Goal: Transaction & Acquisition: Purchase product/service

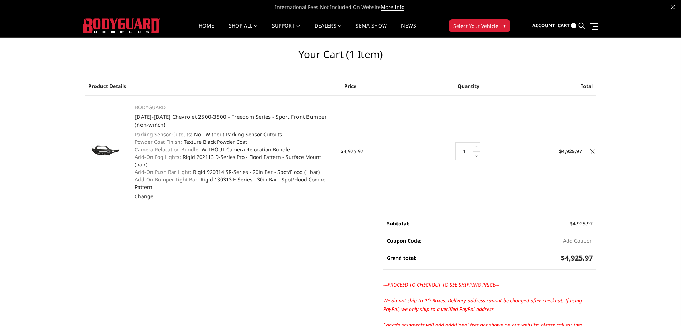
scroll to position [166, 0]
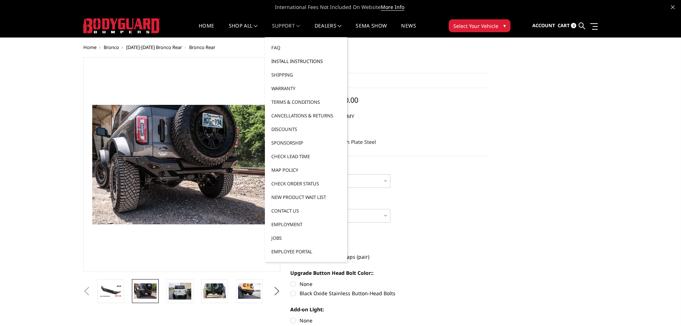
click at [285, 60] on link "Install Instructions" at bounding box center [306, 61] width 77 height 14
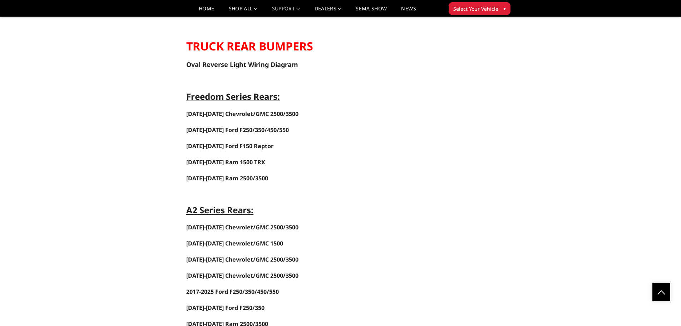
scroll to position [1109, 0]
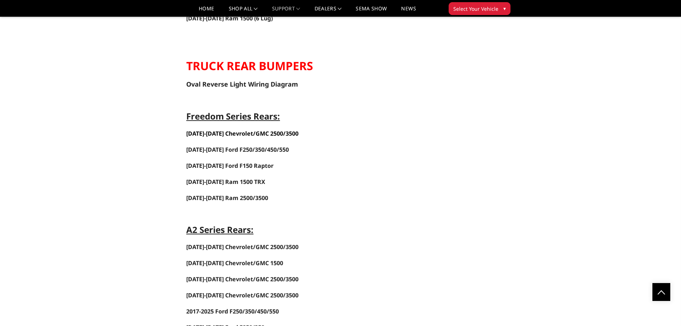
click at [202, 134] on span "2020-2025 Chevrolet/GMC 2500/3500" at bounding box center [242, 133] width 112 height 8
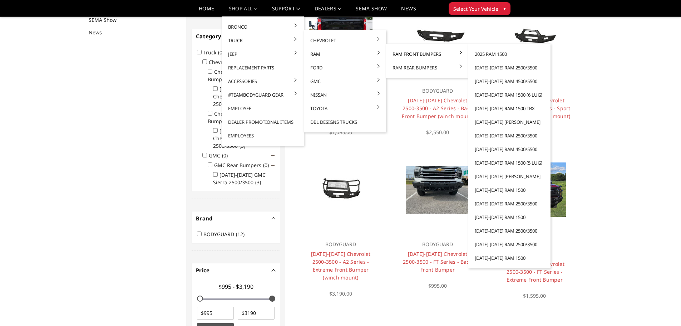
click at [487, 109] on link "2021-2024 Ram 1500 TRX" at bounding box center [509, 109] width 77 height 14
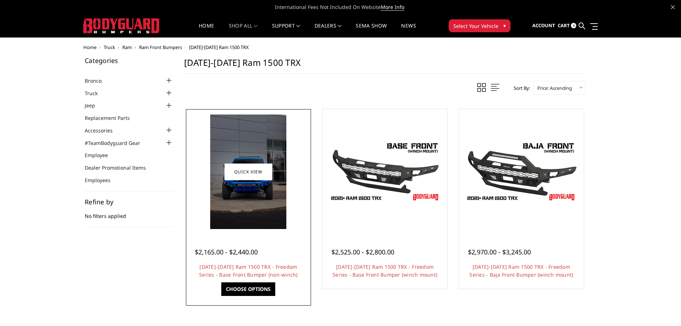
click at [252, 131] on img at bounding box center [248, 171] width 76 height 114
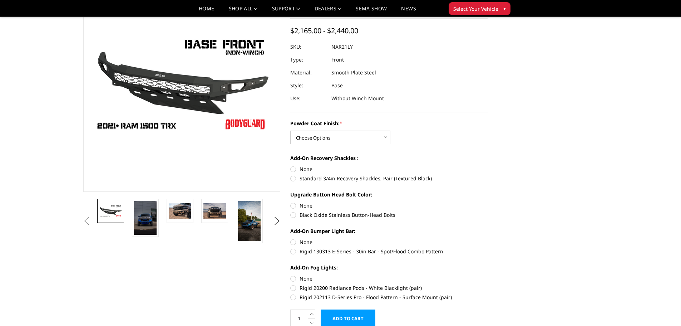
scroll to position [72, 0]
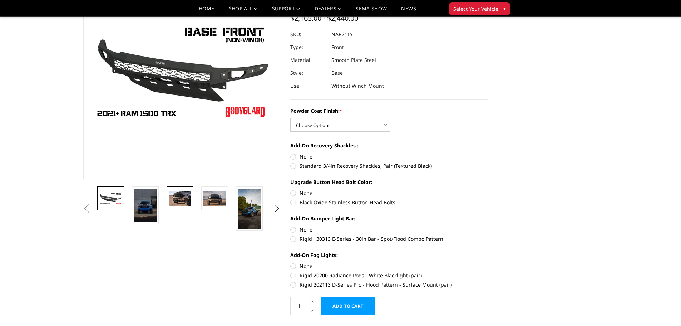
click at [181, 201] on img at bounding box center [180, 198] width 23 height 15
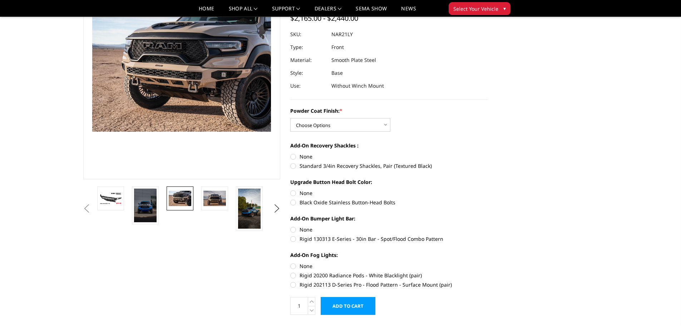
scroll to position [62, 0]
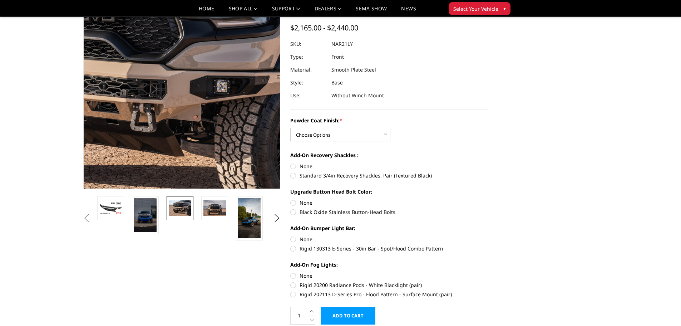
click at [234, 87] on img at bounding box center [114, 79] width 458 height 305
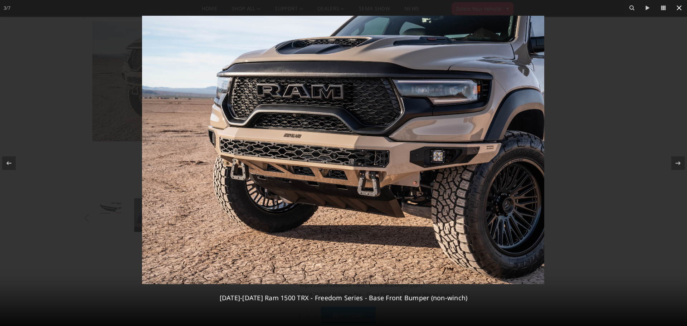
click at [677, 9] on icon at bounding box center [678, 7] width 5 height 5
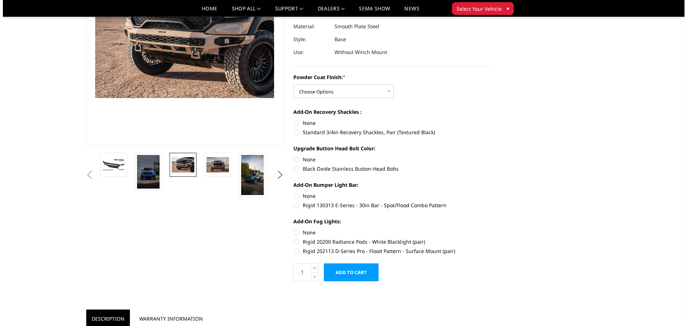
scroll to position [107, 0]
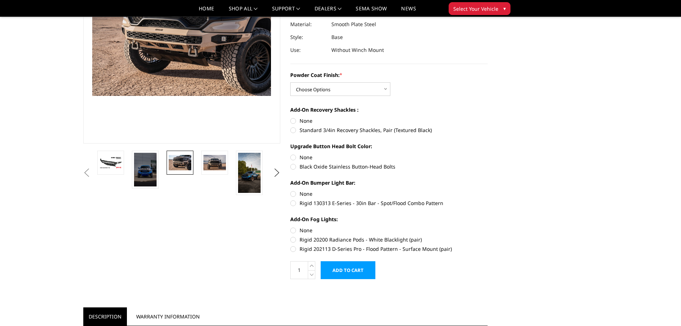
click at [293, 247] on label "Rigid 202113 D-Series Pro - Flood Pattern - Surface Mount (pair)" at bounding box center [388, 249] width 197 height 8
click at [488, 236] on input "Rigid 202113 D-Series Pro - Flood Pattern - Surface Mount (pair)" at bounding box center [488, 236] width 0 height 0
radio input "true"
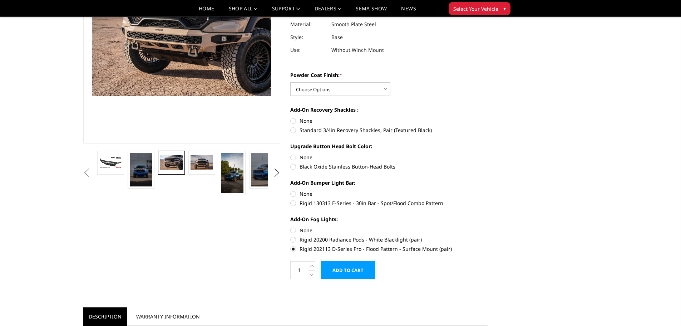
click at [294, 192] on label "None" at bounding box center [388, 194] width 197 height 8
click at [291, 190] on input "None" at bounding box center [290, 190] width 0 height 0
radio input "true"
click at [293, 158] on label "None" at bounding box center [388, 157] width 197 height 8
click at [291, 154] on input "None" at bounding box center [290, 153] width 0 height 0
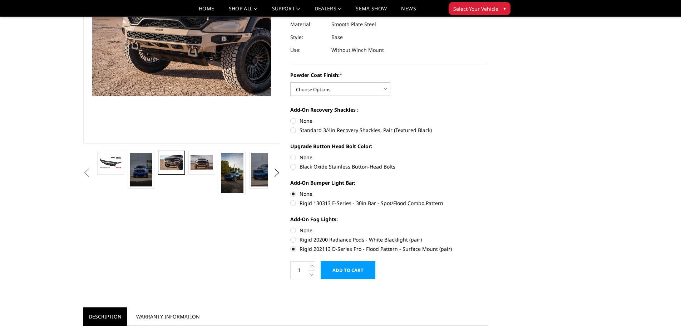
radio input "true"
click at [294, 120] on label "None" at bounding box center [388, 121] width 197 height 8
click at [291, 117] on input "None" at bounding box center [290, 117] width 0 height 0
radio input "true"
click at [355, 271] on input "Add to Cart" at bounding box center [348, 270] width 55 height 18
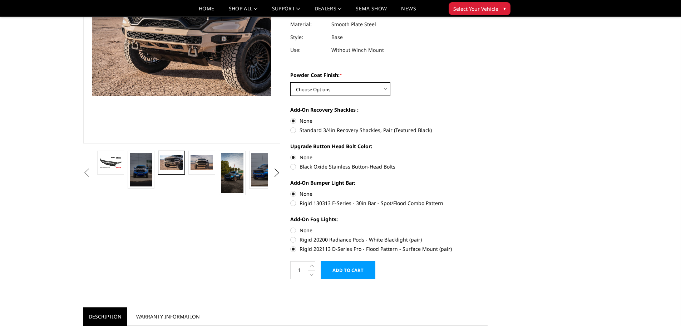
click at [346, 83] on select "Choose Options Bare Metal Textured Black Powder Coat" at bounding box center [340, 89] width 100 height 14
select select "3140"
click at [290, 82] on select "Choose Options Bare Metal Textured Black Powder Coat" at bounding box center [340, 89] width 100 height 14
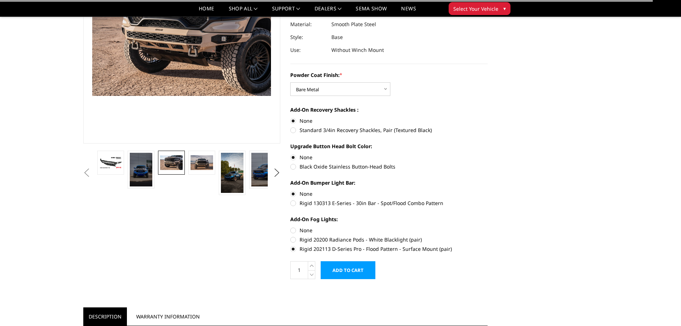
click at [347, 271] on input "Add to Cart" at bounding box center [348, 270] width 55 height 18
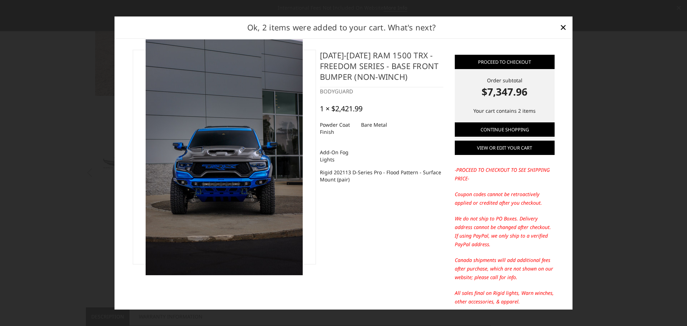
click at [499, 148] on link "View or edit your cart" at bounding box center [505, 148] width 100 height 14
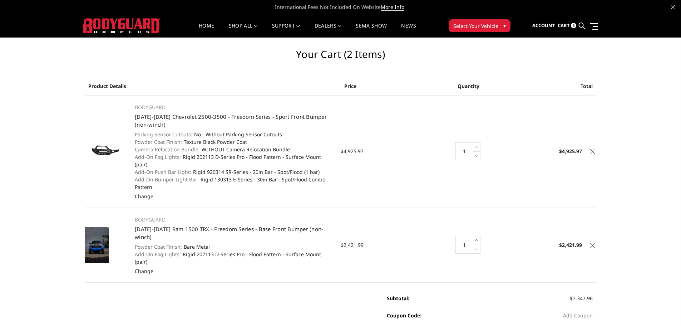
click at [593, 149] on icon at bounding box center [592, 151] width 5 height 5
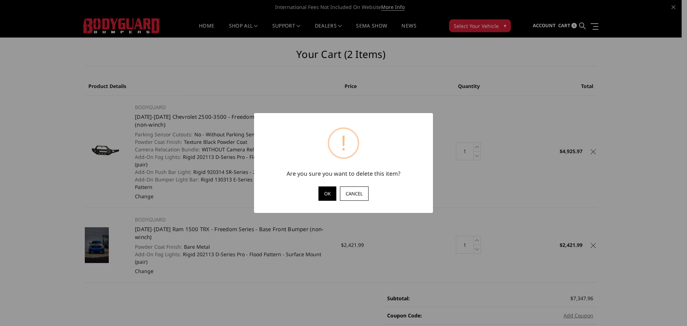
click at [326, 192] on button "OK" at bounding box center [327, 193] width 18 height 14
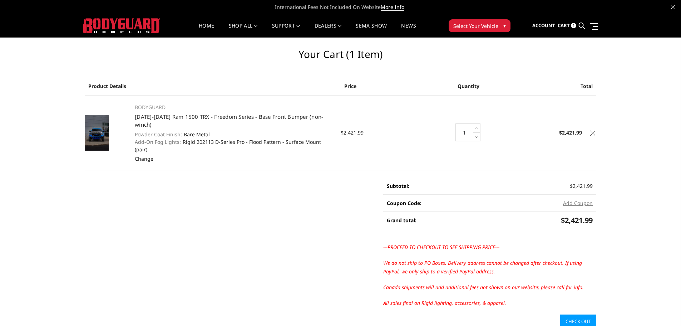
click at [578, 314] on link "Check out" at bounding box center [578, 321] width 36 height 14
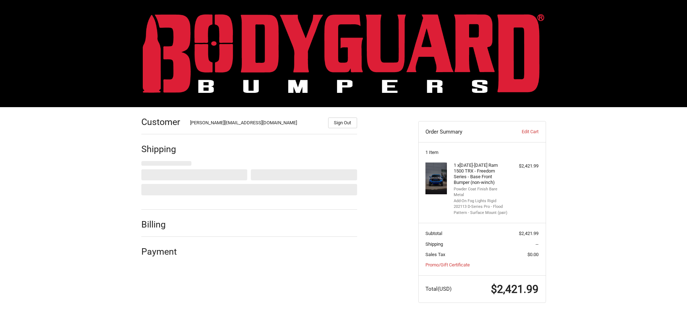
select select "US"
select select "NE"
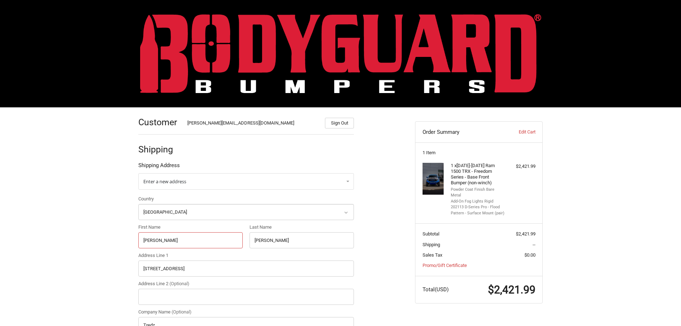
drag, startPoint x: 175, startPoint y: 243, endPoint x: 133, endPoint y: 241, distance: 42.2
type input "[PERSON_NAME]"
type input "Demir"
drag, startPoint x: 186, startPoint y: 269, endPoint x: 143, endPoint y: 268, distance: 43.3
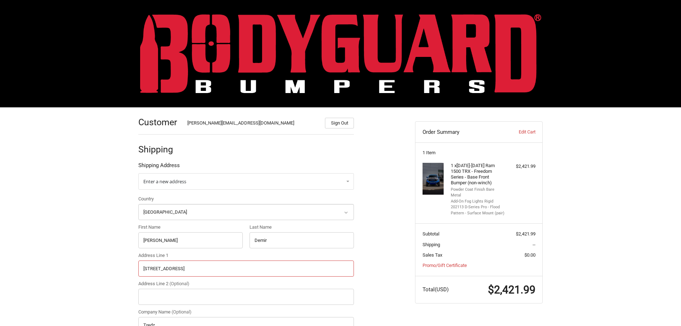
click at [143, 268] on input "[STREET_ADDRESS]" at bounding box center [246, 268] width 216 height 16
type input "[STREET_ADDRESS]"
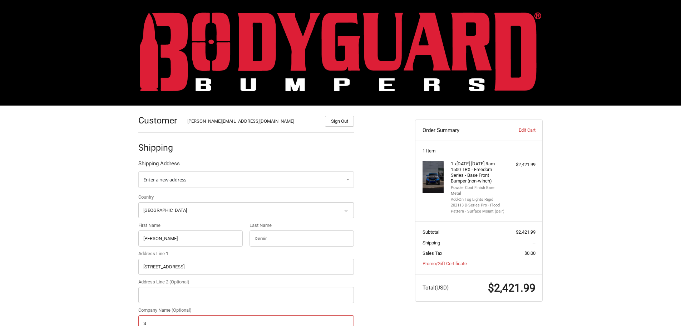
type input "S"
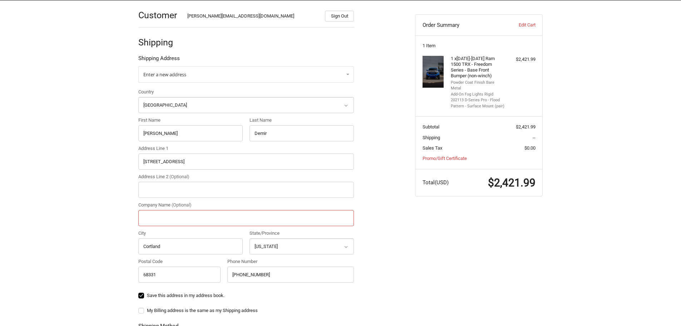
scroll to position [109, 0]
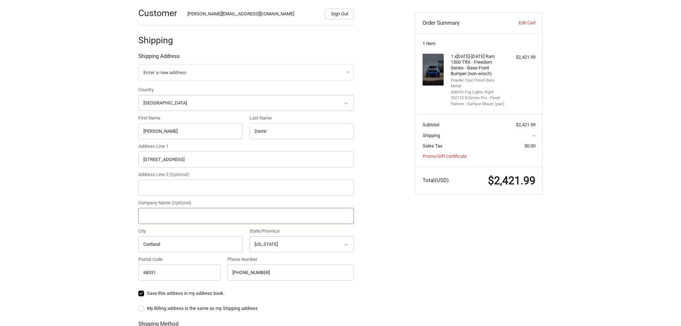
click at [161, 217] on input "Company Name (Optional)" at bounding box center [246, 216] width 216 height 16
type input "[GEOGRAPHIC_DATA]"
drag, startPoint x: 166, startPoint y: 245, endPoint x: 128, endPoint y: 244, distance: 37.6
click at [128, 244] on div "Customer [PERSON_NAME][EMAIL_ADDRESS][DOMAIN_NAME] Sign Out Shipping Shipping A…" at bounding box center [340, 257] width 429 height 518
type input "S. Yarmouth"
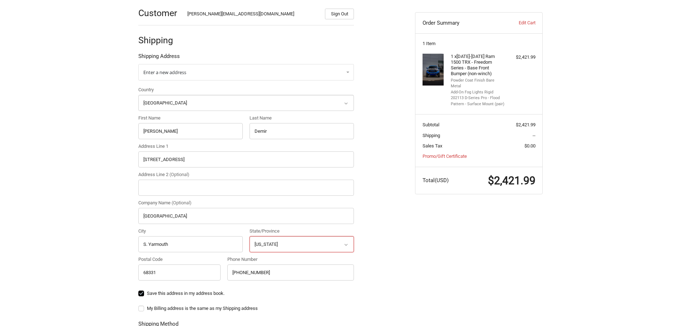
select select "MA"
type input "02664"
drag, startPoint x: 275, startPoint y: 272, endPoint x: 220, endPoint y: 274, distance: 54.8
click at [220, 274] on div "Country Select a country [GEOGRAPHIC_DATA] [GEOGRAPHIC_DATA] [GEOGRAPHIC_DATA] …" at bounding box center [246, 185] width 223 height 198
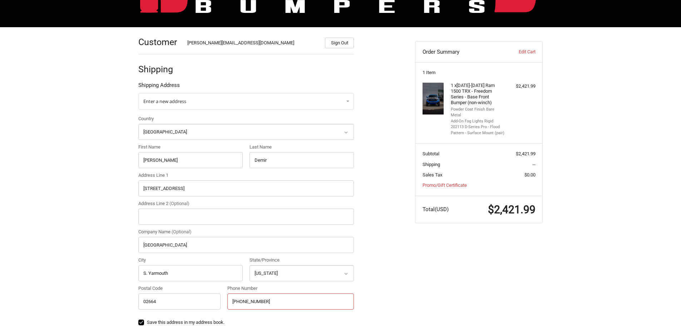
scroll to position [73, 0]
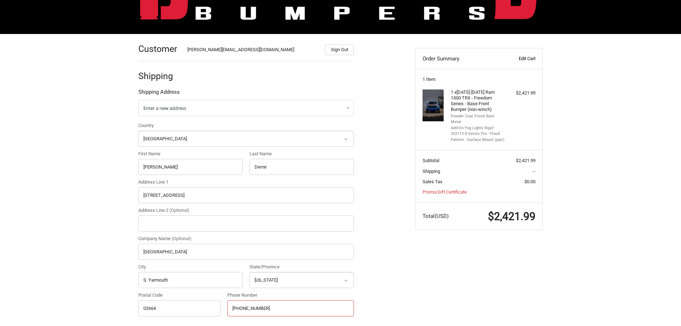
type input "[PHONE_NUMBER]"
click at [530, 57] on link "Edit Cart" at bounding box center [517, 58] width 35 height 7
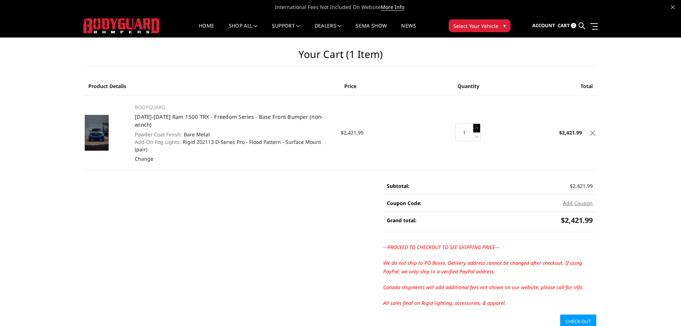
click at [480, 123] on icon at bounding box center [477, 127] width 7 height 9
click at [573, 314] on link "Check out" at bounding box center [578, 321] width 36 height 14
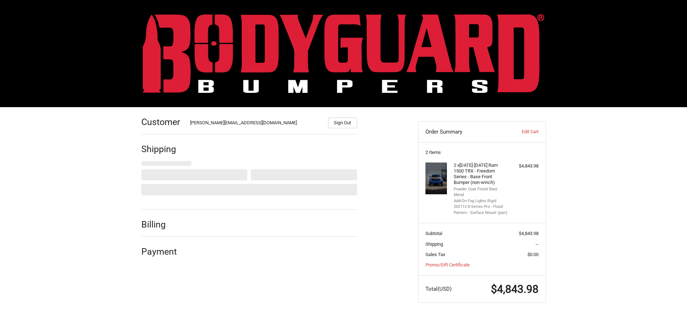
select select "US"
select select "MA"
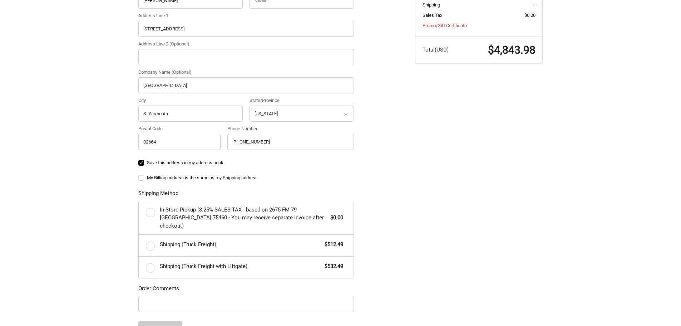
scroll to position [241, 0]
click at [146, 111] on input "S. Yarmouth" at bounding box center [190, 112] width 104 height 16
type input "South Yarmouth"
